Goal: Task Accomplishment & Management: Use online tool/utility

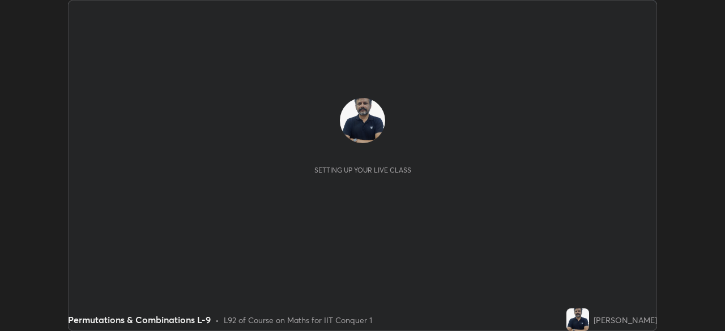
scroll to position [331, 724]
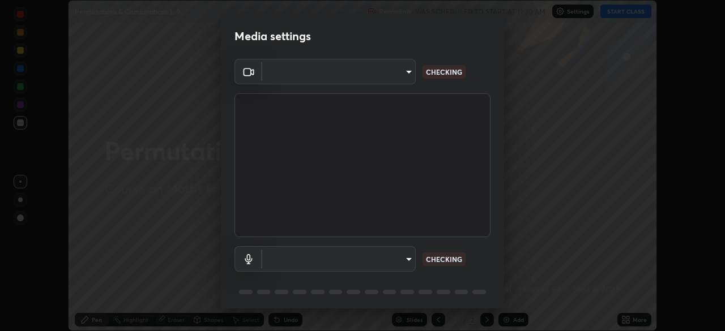
type input "fec30703c8e22cf69a8f77a224c2d994de0da897dc859dbf546555d8622b01d3"
type input "e00e8252218796449d4b4b95269c99f0f4208dd188e5158ba6eefbf4b0617680"
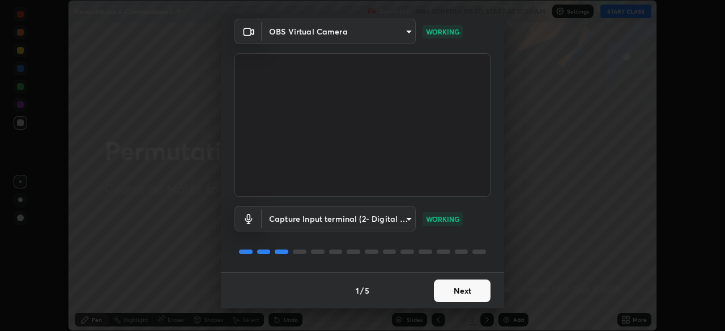
click at [461, 288] on button "Next" at bounding box center [462, 291] width 57 height 23
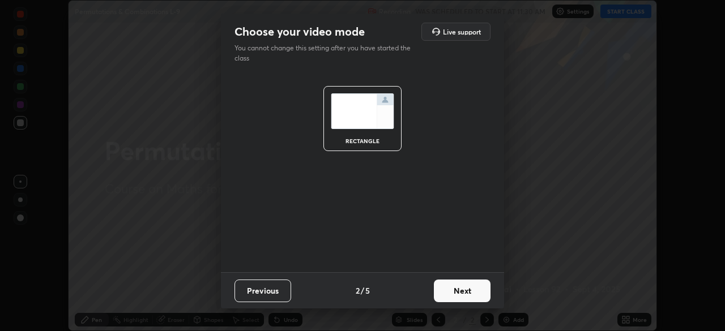
scroll to position [0, 0]
click at [463, 290] on button "Next" at bounding box center [462, 291] width 57 height 23
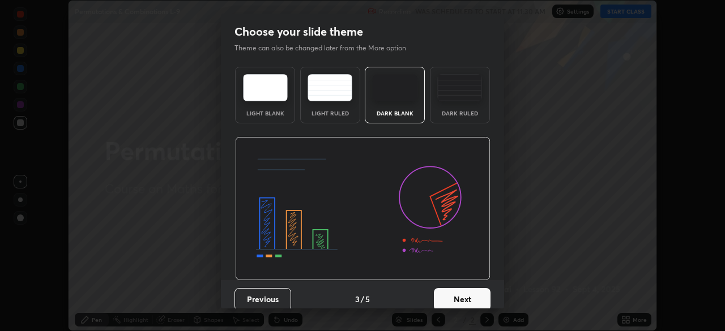
click at [465, 293] on button "Next" at bounding box center [462, 299] width 57 height 23
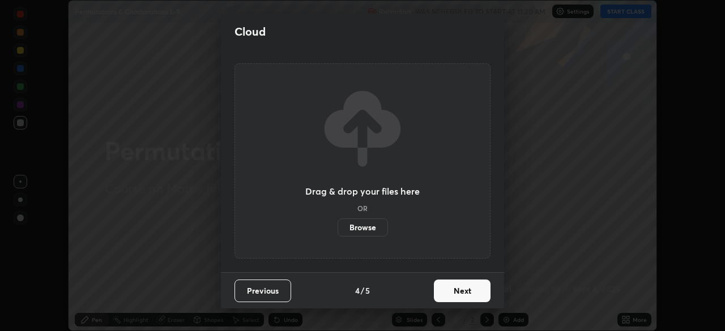
click at [467, 296] on button "Next" at bounding box center [462, 291] width 57 height 23
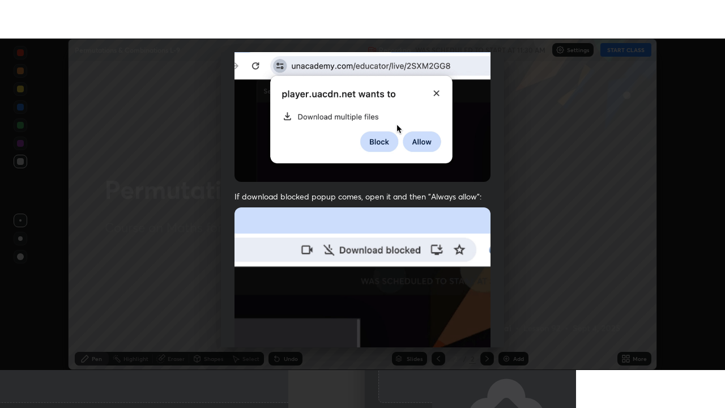
scroll to position [271, 0]
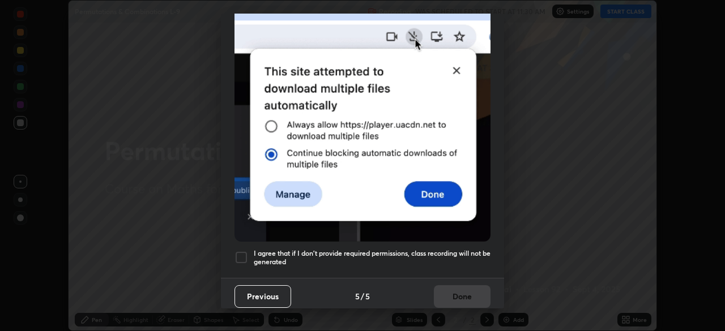
click at [244, 253] on div at bounding box center [241, 258] width 14 height 14
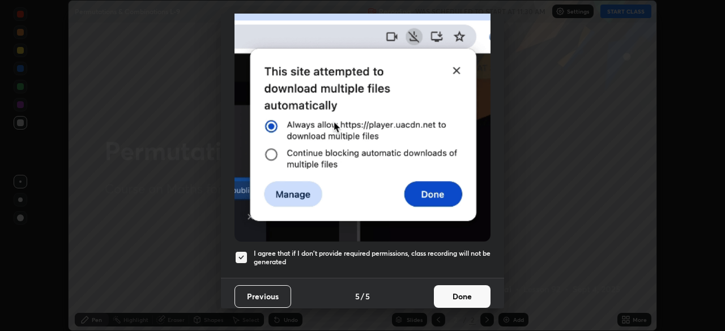
click at [467, 294] on button "Done" at bounding box center [462, 296] width 57 height 23
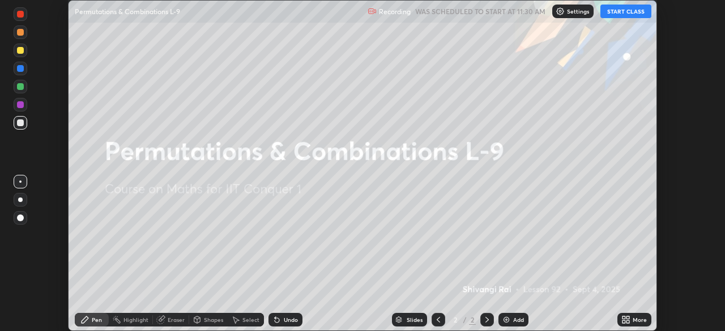
click at [626, 11] on button "START CLASS" at bounding box center [625, 12] width 51 height 14
click at [627, 318] on icon at bounding box center [627, 317] width 3 height 3
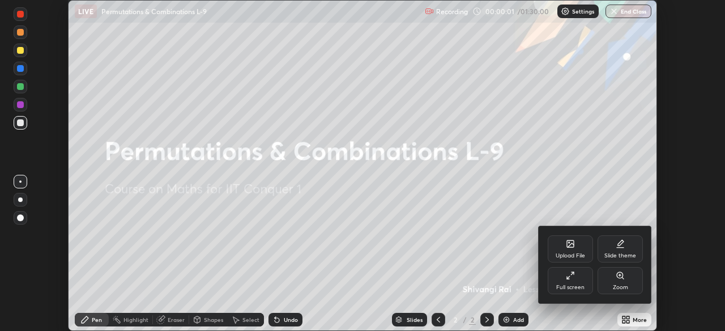
click at [579, 280] on div "Full screen" at bounding box center [569, 280] width 45 height 27
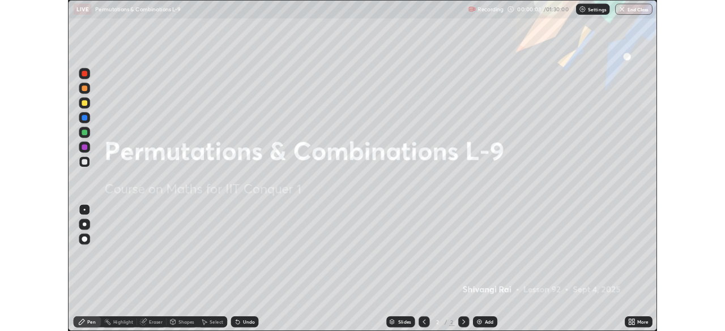
scroll to position [408, 725]
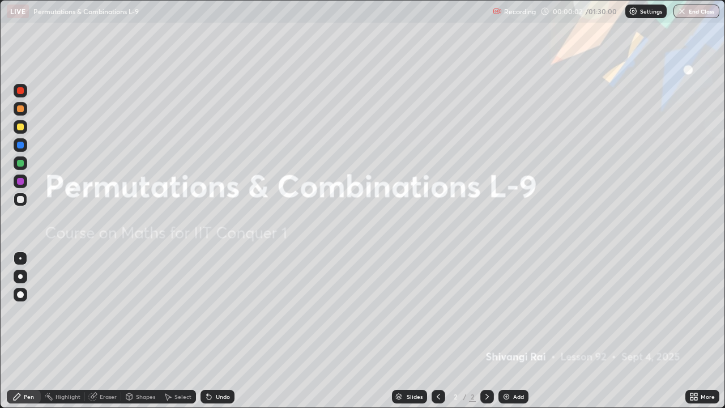
click at [517, 331] on div "Add" at bounding box center [518, 396] width 11 height 6
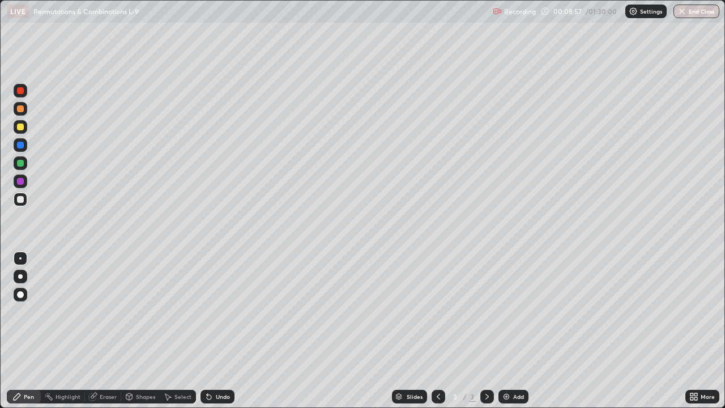
click at [438, 331] on icon at bounding box center [438, 396] width 9 height 9
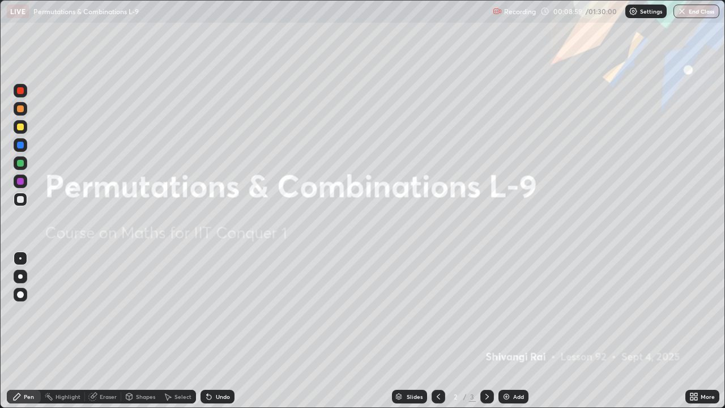
click at [486, 331] on icon at bounding box center [486, 396] width 9 height 9
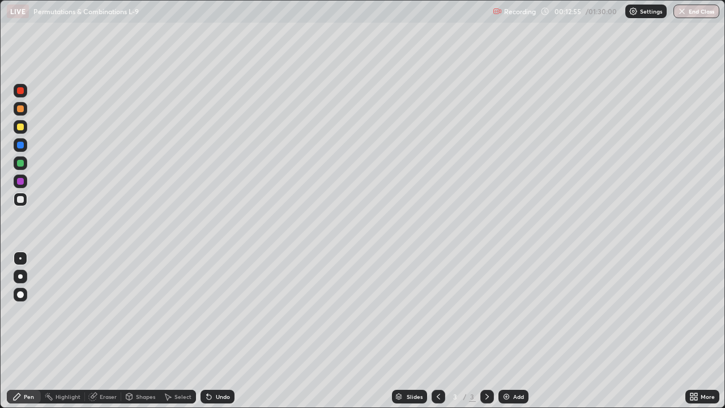
click at [504, 331] on img at bounding box center [506, 396] width 9 height 9
click at [513, 331] on div "Add" at bounding box center [518, 396] width 11 height 6
click at [509, 331] on div "Add" at bounding box center [513, 397] width 30 height 14
click at [437, 331] on icon at bounding box center [438, 396] width 9 height 9
click at [505, 331] on img at bounding box center [506, 396] width 9 height 9
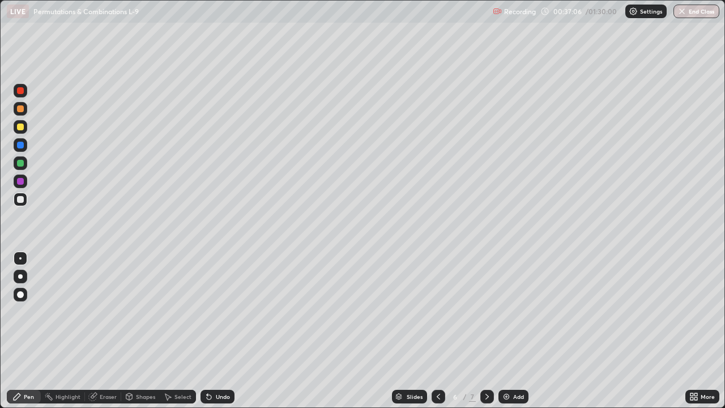
click at [517, 331] on div "Add" at bounding box center [518, 396] width 11 height 6
click at [512, 331] on div "Add" at bounding box center [513, 397] width 30 height 14
click at [508, 331] on img at bounding box center [506, 396] width 9 height 9
click at [513, 331] on div "Add" at bounding box center [518, 396] width 11 height 6
click at [504, 331] on img at bounding box center [506, 396] width 9 height 9
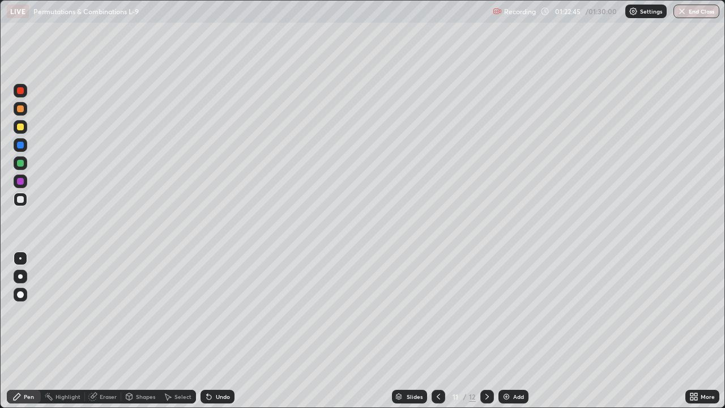
click at [539, 8] on div "Recording 01:22:45 / 01:30:00 Settings End Class" at bounding box center [606, 12] width 226 height 22
click at [541, 15] on div "Recording 01:22:46 / 01:30:00 Settings End Class" at bounding box center [606, 12] width 226 height 22
click at [544, 11] on icon at bounding box center [545, 11] width 9 height 9
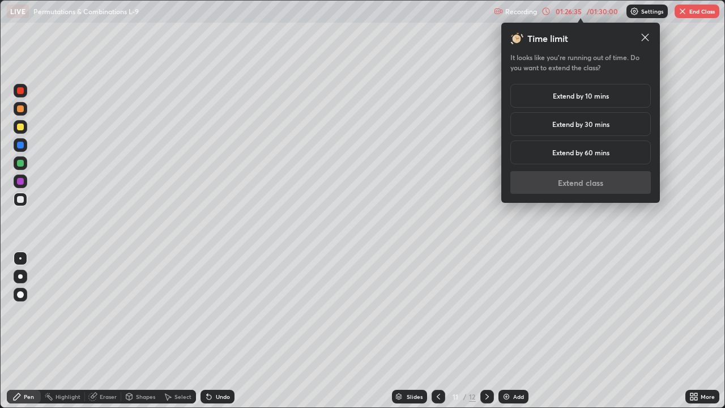
click at [571, 153] on h5 "Extend by 60 mins" at bounding box center [580, 152] width 57 height 10
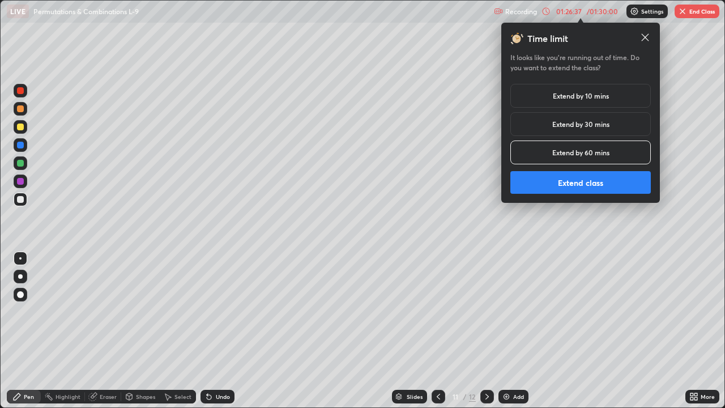
click at [572, 181] on button "Extend class" at bounding box center [580, 182] width 140 height 23
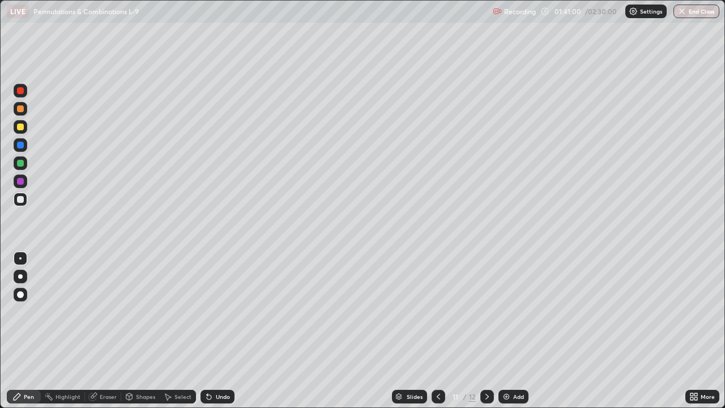
click at [510, 331] on div "Add" at bounding box center [513, 397] width 30 height 14
click at [513, 331] on div "Add" at bounding box center [518, 396] width 11 height 6
click at [520, 331] on div "Add" at bounding box center [518, 396] width 11 height 6
click at [437, 331] on icon at bounding box center [438, 396] width 3 height 6
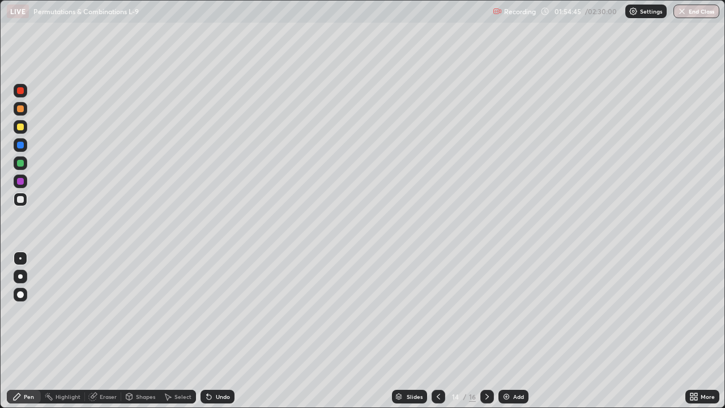
click at [514, 331] on div "Add" at bounding box center [518, 396] width 11 height 6
click at [513, 331] on div "Add" at bounding box center [518, 396] width 11 height 6
click at [512, 331] on div "Add" at bounding box center [513, 397] width 30 height 14
click at [509, 331] on img at bounding box center [506, 396] width 9 height 9
click at [511, 331] on div "Add" at bounding box center [514, 397] width 30 height 14
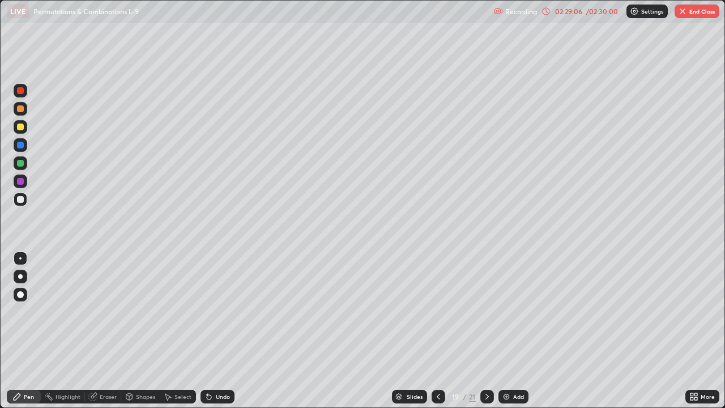
click at [546, 11] on icon at bounding box center [545, 11] width 9 height 9
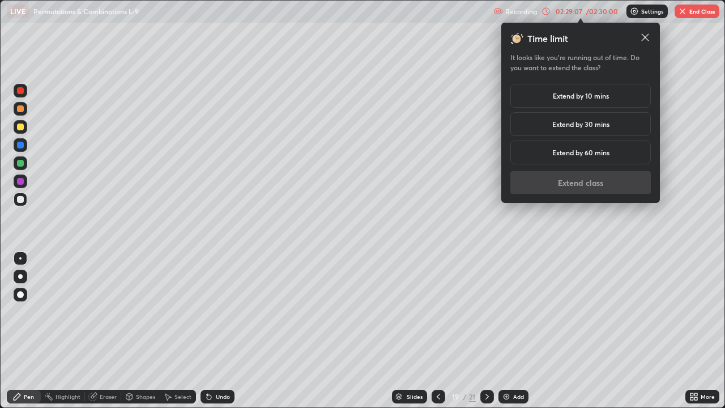
click at [579, 97] on h5 "Extend by 10 mins" at bounding box center [581, 96] width 56 height 10
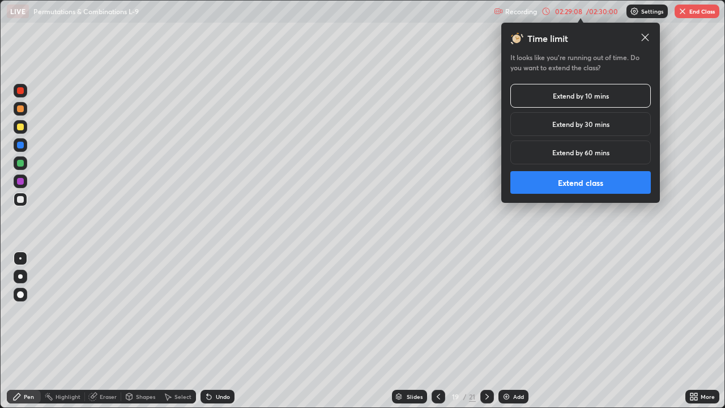
click at [570, 183] on button "Extend class" at bounding box center [580, 182] width 140 height 23
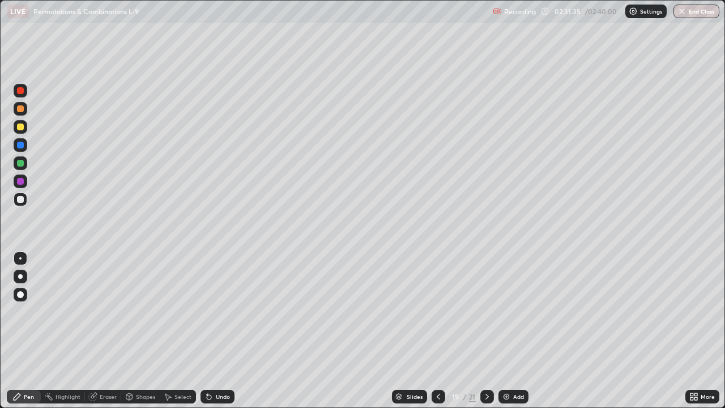
click at [695, 14] on button "End Class" at bounding box center [696, 12] width 46 height 14
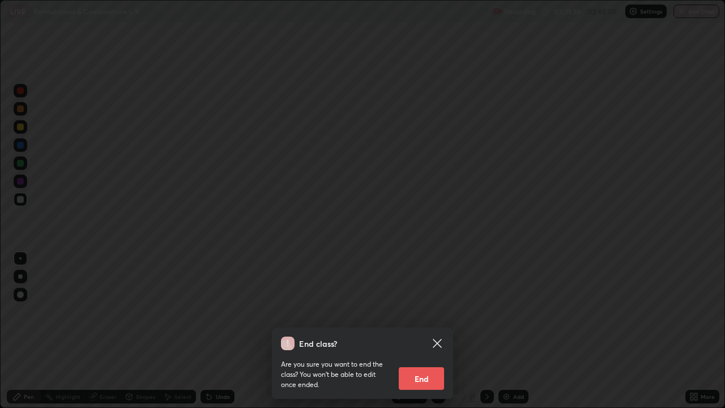
click at [430, 331] on button "End" at bounding box center [421, 378] width 45 height 23
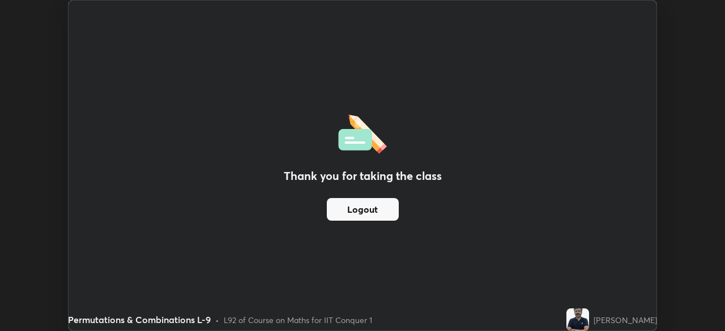
scroll to position [56284, 55891]
